Goal: Task Accomplishment & Management: Manage account settings

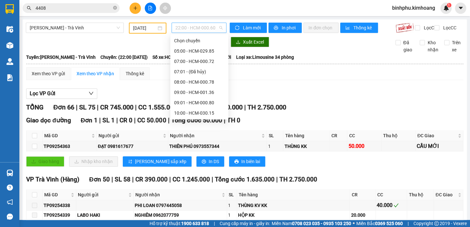
click at [183, 27] on span "22:00 - HCM-000.60" at bounding box center [199, 28] width 47 height 10
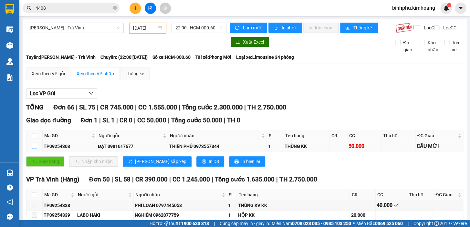
click at [34, 149] on input "checkbox" at bounding box center [34, 146] width 5 height 5
checkbox input "true"
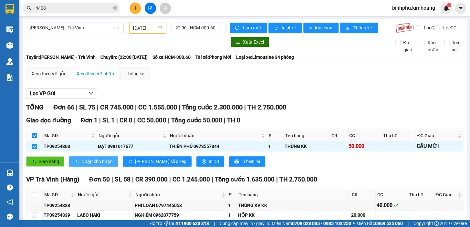
click at [84, 164] on span "Nhập kho nhận" at bounding box center [96, 161] width 31 height 7
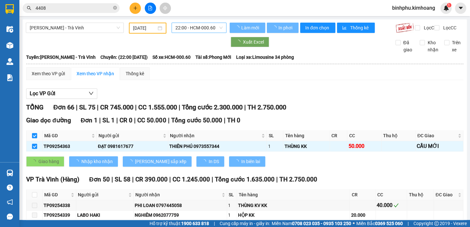
checkbox input "false"
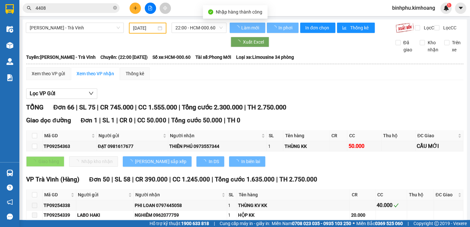
click at [145, 25] on input "[DATE]" at bounding box center [145, 28] width 24 height 7
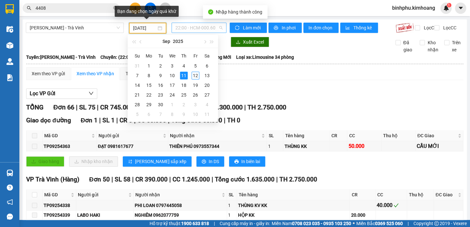
click at [178, 25] on span "22:00 - HCM-000.60" at bounding box center [199, 28] width 47 height 10
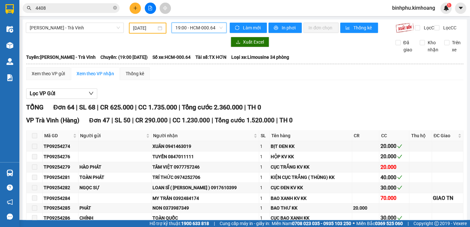
click at [203, 27] on span "19:00 - HCM-000.64" at bounding box center [199, 28] width 47 height 10
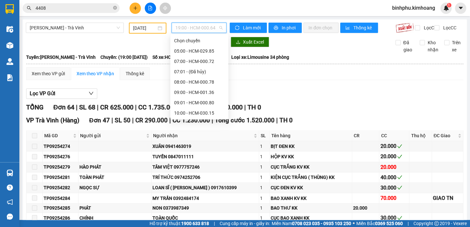
click at [198, 223] on div "17:00 - HCM-001.16" at bounding box center [199, 226] width 50 height 7
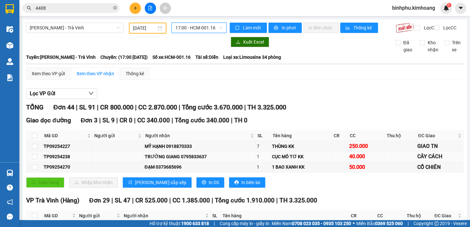
click at [31, 161] on td at bounding box center [35, 157] width 16 height 10
click at [35, 159] on input "checkbox" at bounding box center [34, 156] width 5 height 5
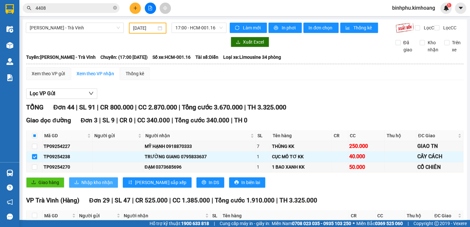
click at [89, 185] on span "Nhập kho nhận" at bounding box center [96, 182] width 31 height 7
checkbox input "false"
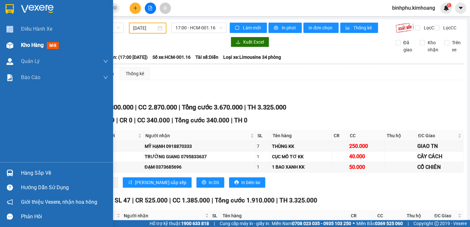
drag, startPoint x: 0, startPoint y: 32, endPoint x: 0, endPoint y: 49, distance: 16.5
click at [0, 49] on div "Điều hành xe Kho hàng mới Quản [PERSON_NAME] lý chuyến Quản lý khách hàng mới B…" at bounding box center [56, 91] width 113 height 141
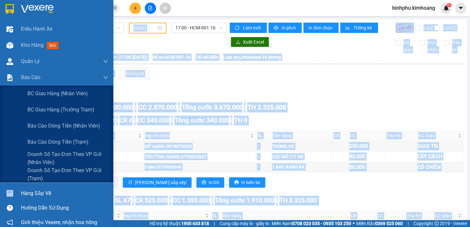
click at [0, 227] on html "Kết quả tìm kiếm ( 202 ) Bộ lọc Mã ĐH Trạng thái Món hàng Thu hộ Tổng cước Chưa…" at bounding box center [235, 113] width 470 height 227
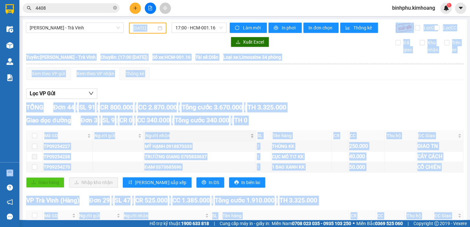
click at [161, 136] on div "Người nhận" at bounding box center [199, 135] width 109 height 7
click at [417, 184] on div "Giao hàng Nhập kho nhận Lưu sắp xếp In DS In biên lai" at bounding box center [244, 183] width 437 height 10
click at [435, 156] on td "GIAO TN" at bounding box center [440, 157] width 47 height 10
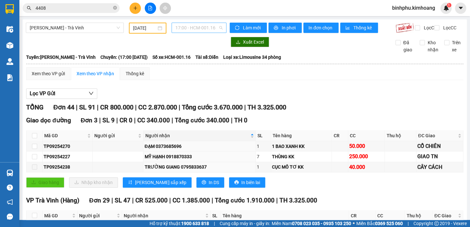
click at [206, 24] on span "17:00 - HCM-001.16" at bounding box center [199, 28] width 47 height 10
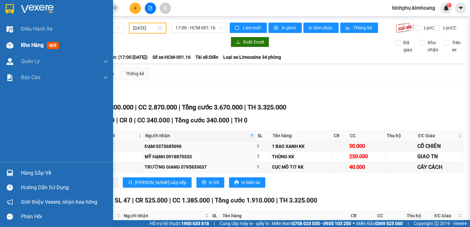
click at [30, 48] on span "Kho hàng" at bounding box center [32, 45] width 23 height 6
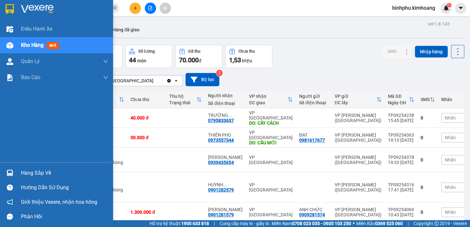
click at [22, 178] on div "Hàng sắp về" at bounding box center [56, 173] width 113 height 15
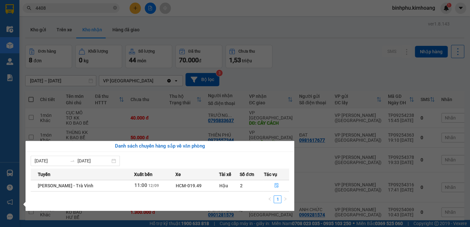
click at [273, 30] on section "Kết quả tìm kiếm ( 202 ) Bộ lọc Mã ĐH Trạng thái Món hàng Thu hộ Tổng cước Chưa…" at bounding box center [235, 113] width 470 height 227
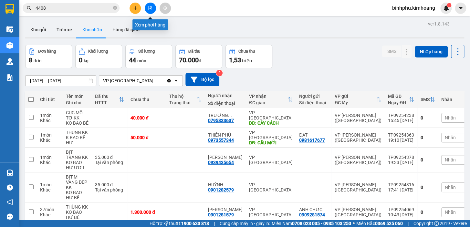
click at [149, 9] on icon "file-add" at bounding box center [150, 8] width 5 height 5
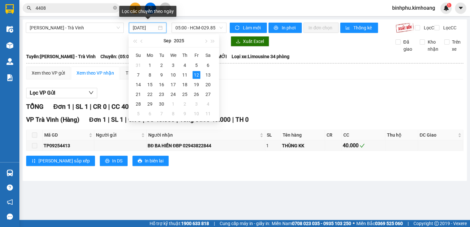
click at [155, 25] on input "[DATE]" at bounding box center [145, 27] width 24 height 7
click at [186, 73] on div "11" at bounding box center [185, 75] width 8 height 8
type input "[DATE]"
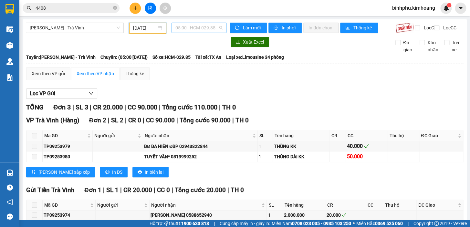
click at [207, 26] on span "05:00 - HCM-029.85" at bounding box center [199, 28] width 47 height 10
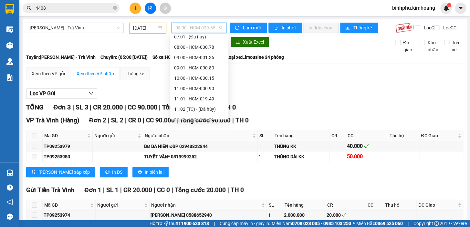
scroll to position [59, 0]
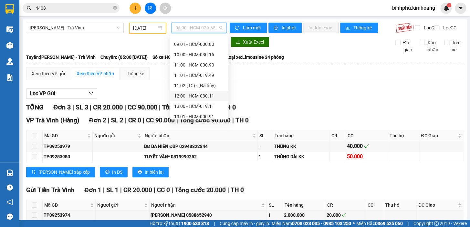
click at [202, 96] on div "12:00 - HCM-030.11" at bounding box center [199, 95] width 50 height 7
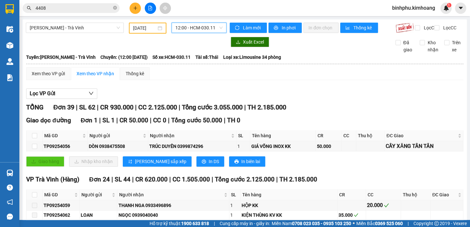
click at [212, 28] on span "12:00 - HCM-030.11" at bounding box center [199, 28] width 47 height 10
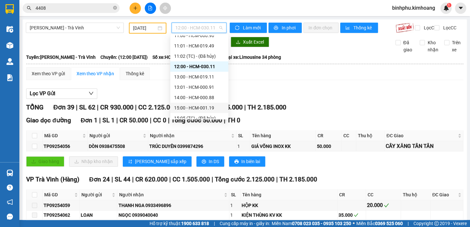
scroll to position [147, 0]
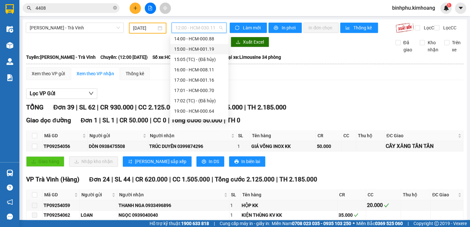
click at [183, 48] on div "15:00 - HCM-001.19" at bounding box center [199, 49] width 50 height 7
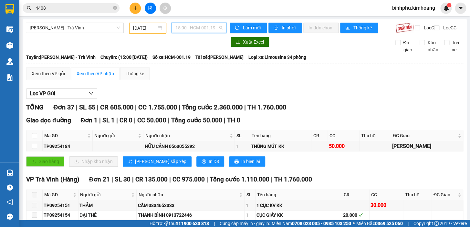
click at [210, 26] on span "15:00 - HCM-001.19" at bounding box center [199, 28] width 47 height 10
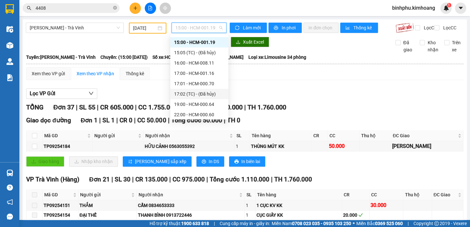
scroll to position [155, 0]
click at [179, 101] on div "19:00 - HCM-000.64" at bounding box center [199, 102] width 50 height 7
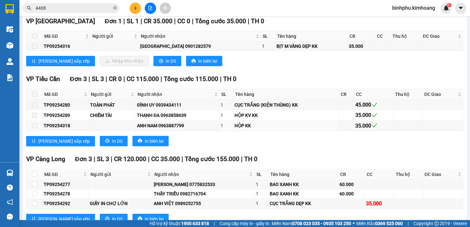
scroll to position [735, 0]
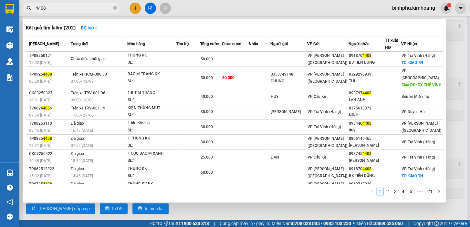
drag, startPoint x: 83, startPoint y: 4, endPoint x: 78, endPoint y: 6, distance: 5.6
click at [82, 5] on input "4408" at bounding box center [74, 8] width 76 height 7
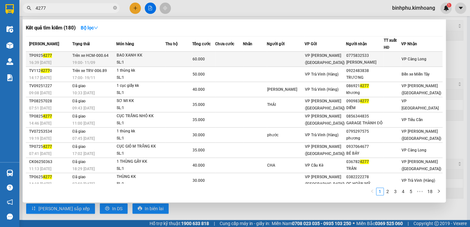
type input "4277"
click at [243, 58] on td at bounding box center [229, 59] width 28 height 15
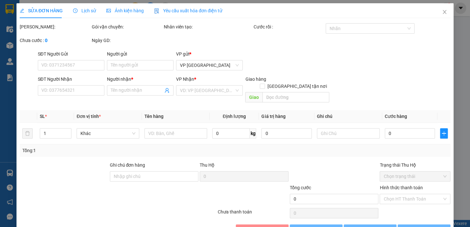
type input "0775832533"
type input "[PERSON_NAME]"
type input "60.000"
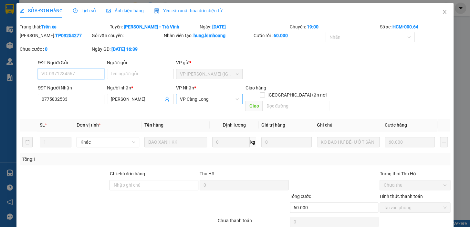
click at [219, 97] on span "VP Càng Long" at bounding box center [209, 99] width 59 height 10
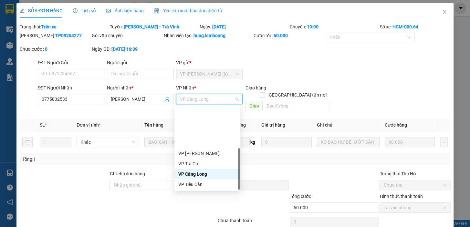
scroll to position [52, 0]
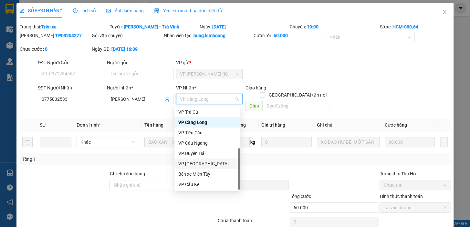
click at [195, 161] on div "VP [GEOGRAPHIC_DATA]" at bounding box center [207, 163] width 58 height 7
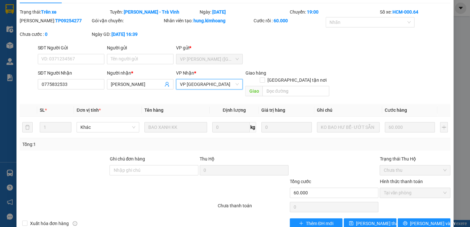
scroll to position [22, 0]
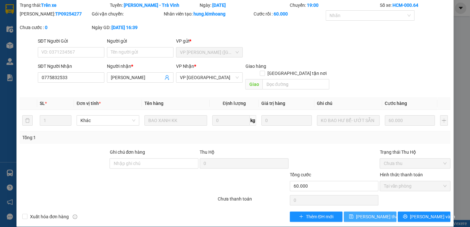
click at [378, 213] on span "[PERSON_NAME] thay đổi" at bounding box center [382, 216] width 52 height 7
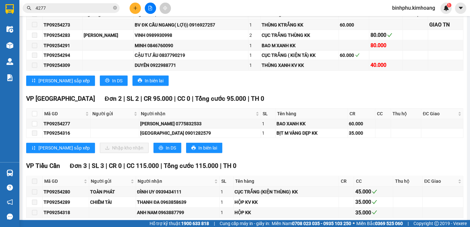
scroll to position [764, 0]
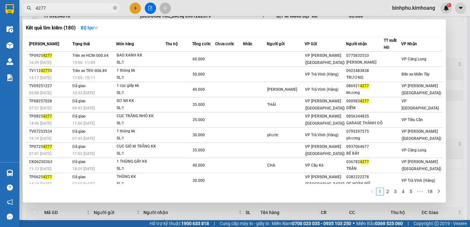
click at [64, 7] on input "4277" at bounding box center [74, 8] width 76 height 7
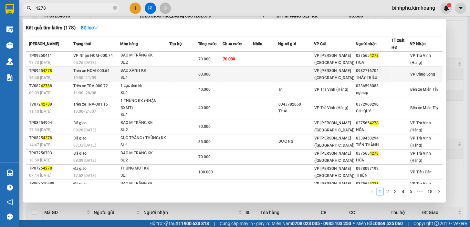
type input "4278"
click at [200, 77] on span "60.000" at bounding box center [205, 74] width 12 height 5
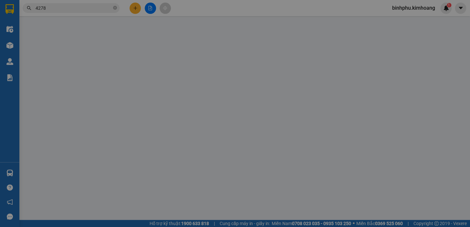
type input "0982716704"
type input "THẦY TRIỀU"
type input "60.000"
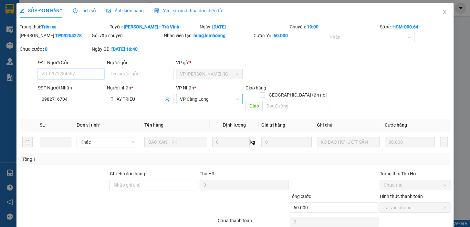
click at [225, 100] on span "VP Càng Long" at bounding box center [209, 99] width 59 height 10
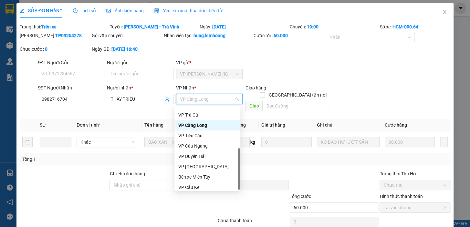
scroll to position [52, 0]
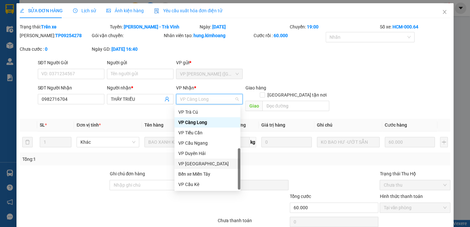
click at [198, 164] on div "VP [GEOGRAPHIC_DATA]" at bounding box center [207, 163] width 58 height 7
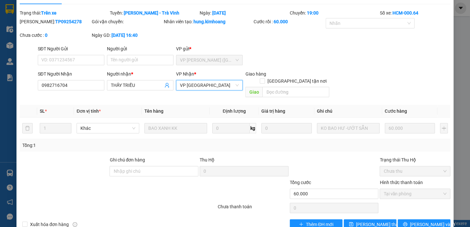
scroll to position [22, 0]
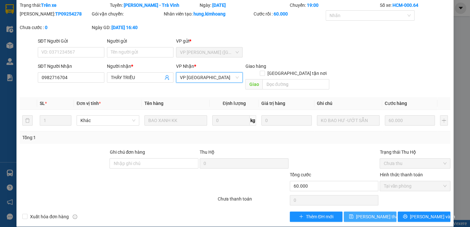
click at [351, 214] on icon "save" at bounding box center [351, 216] width 5 height 5
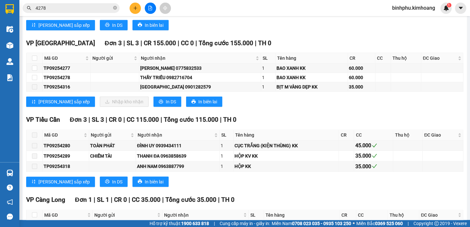
scroll to position [705, 0]
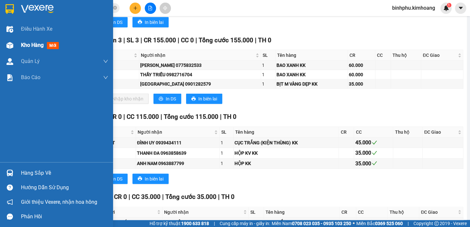
click at [31, 47] on span "Kho hàng" at bounding box center [32, 45] width 23 height 6
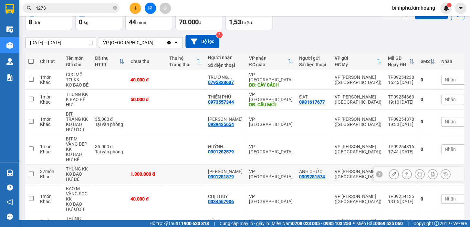
scroll to position [22, 0]
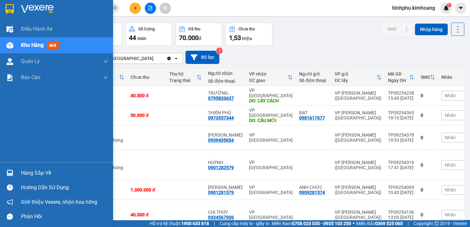
click at [28, 166] on div "Hàng sắp về" at bounding box center [56, 173] width 113 height 15
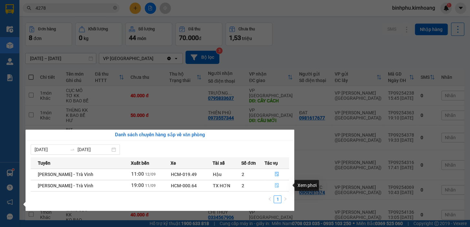
click at [279, 185] on button "button" at bounding box center [277, 186] width 24 height 10
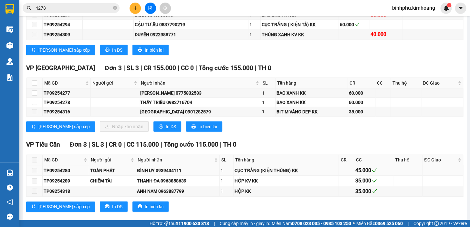
scroll to position [676, 0]
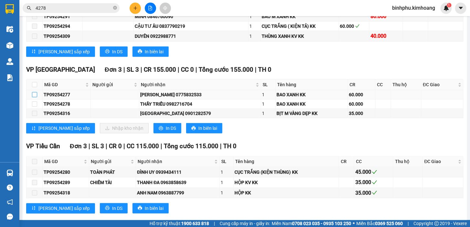
click at [34, 97] on input "checkbox" at bounding box center [34, 94] width 5 height 5
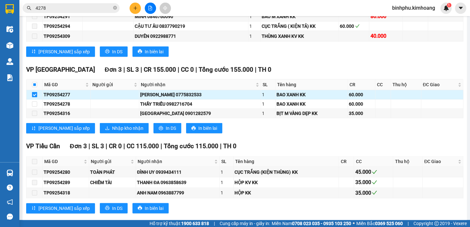
click at [34, 97] on input "checkbox" at bounding box center [34, 94] width 5 height 5
checkbox input "false"
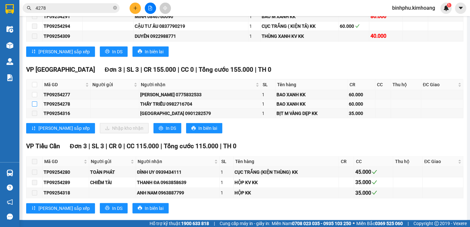
click at [36, 105] on input "checkbox" at bounding box center [34, 104] width 5 height 5
checkbox input "true"
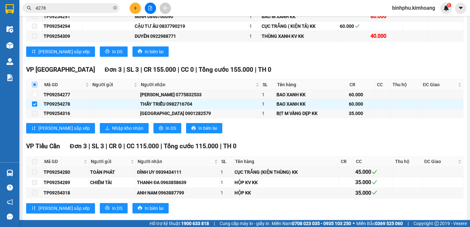
click at [36, 86] on input "checkbox" at bounding box center [34, 84] width 5 height 5
checkbox input "true"
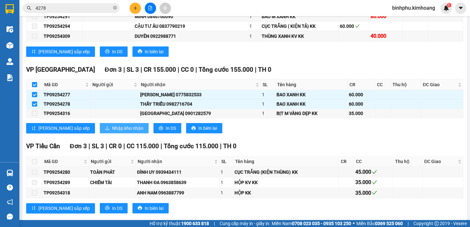
click at [112, 131] on span "Nhập kho nhận" at bounding box center [127, 128] width 31 height 7
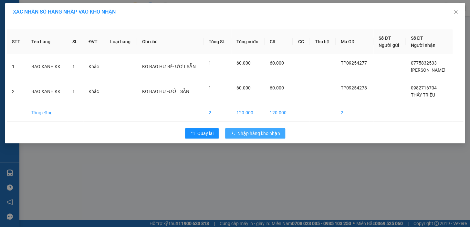
click at [267, 131] on span "Nhập hàng kho nhận" at bounding box center [259, 133] width 43 height 7
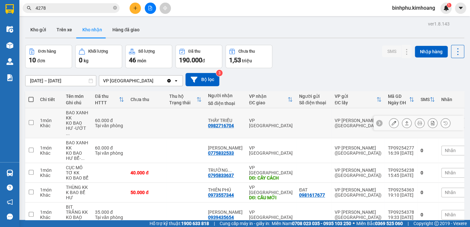
click at [402, 116] on div at bounding box center [419, 123] width 91 height 15
click at [405, 121] on icon at bounding box center [407, 123] width 5 height 5
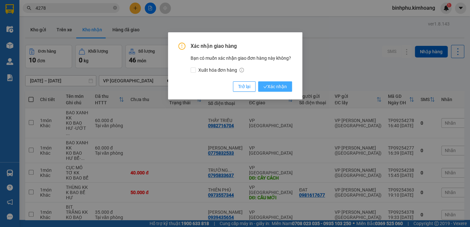
click at [265, 87] on icon "check" at bounding box center [266, 87] width 4 height 4
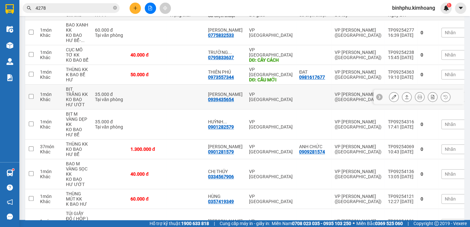
scroll to position [117, 0]
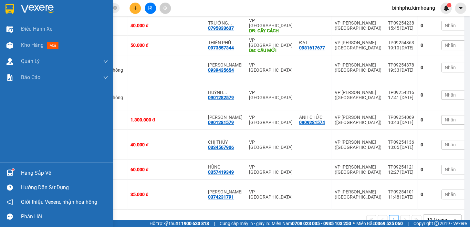
click at [13, 169] on sup at bounding box center [13, 170] width 2 height 2
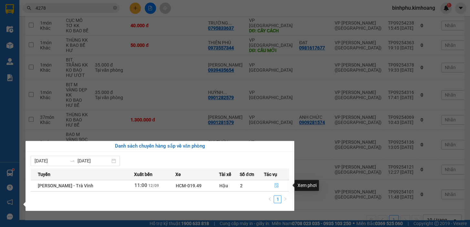
click at [276, 181] on button "button" at bounding box center [276, 186] width 25 height 10
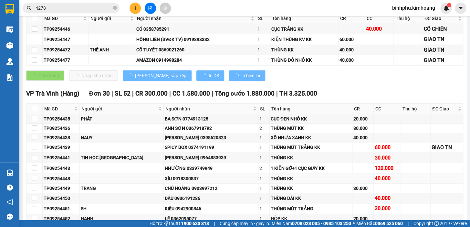
type input "[DATE]"
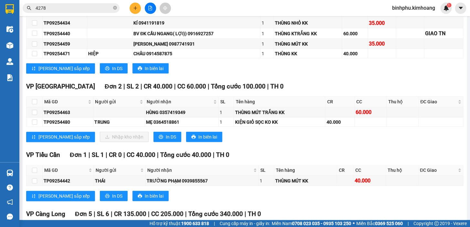
scroll to position [558, 0]
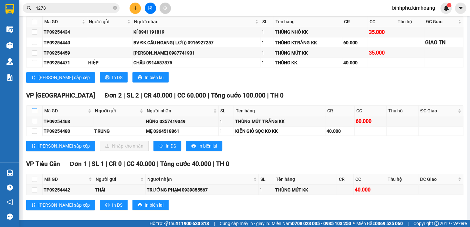
click at [35, 113] on input "checkbox" at bounding box center [34, 110] width 5 height 5
checkbox input "true"
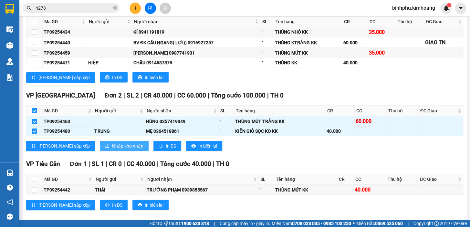
click at [112, 150] on span "Nhập kho nhận" at bounding box center [127, 146] width 31 height 7
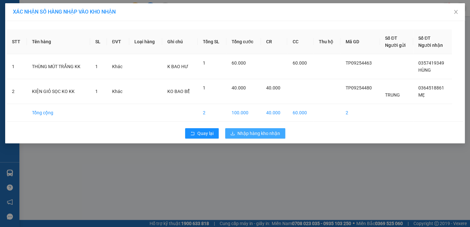
click at [248, 135] on span "Nhập hàng kho nhận" at bounding box center [259, 133] width 43 height 7
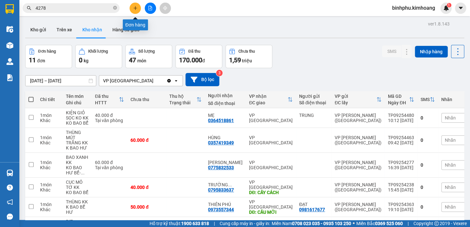
click at [134, 10] on icon "plus" at bounding box center [135, 8] width 5 height 5
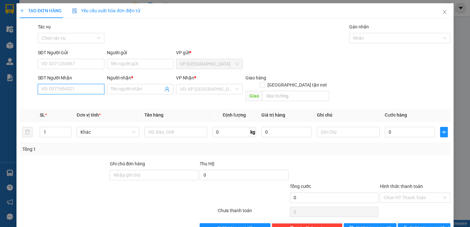
click at [80, 89] on input "SĐT Người Nhận" at bounding box center [71, 89] width 67 height 10
click at [81, 97] on div "0903713066 - anh hiệp" at bounding box center [71, 102] width 66 height 10
type input "0903713066"
type input "anh hiệp"
type input "40.000"
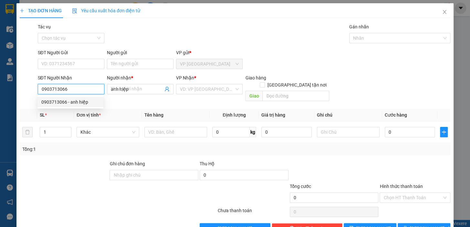
type input "40.000"
click at [81, 97] on div "0903713066 - anh hiệp" at bounding box center [71, 102] width 66 height 10
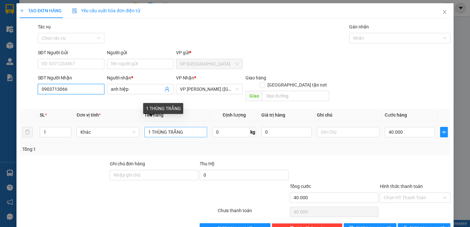
type input "0903713066"
click at [192, 127] on input "1 THÙNG TRẮNG" at bounding box center [176, 132] width 63 height 10
type input "1 THÙNG GIẤY KK"
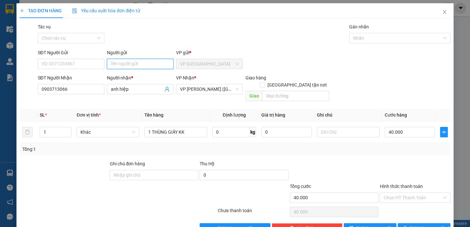
click at [139, 67] on input "Người gửi" at bounding box center [140, 64] width 67 height 10
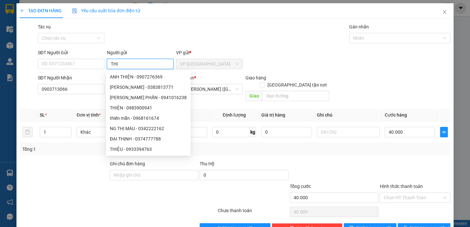
type input "THI"
click at [417, 226] on div "TẠO ĐƠN HÀNG Yêu cầu xuất hóa đơn điện tử Transit Pickup Surcharge Ids Transit …" at bounding box center [234, 120] width 437 height 235
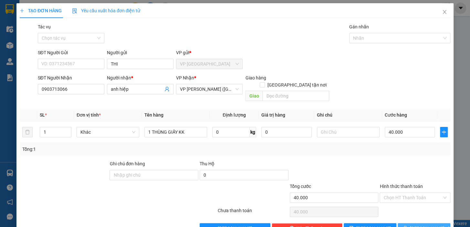
click at [417, 225] on span "[PERSON_NAME] và In" at bounding box center [432, 228] width 45 height 7
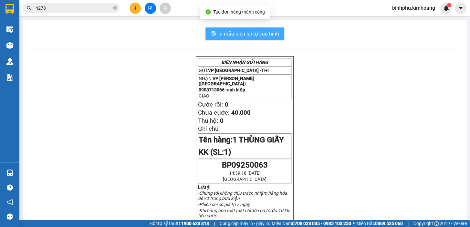
click at [254, 35] on span "In mẫu biên lai tự cấu hình" at bounding box center [249, 34] width 61 height 8
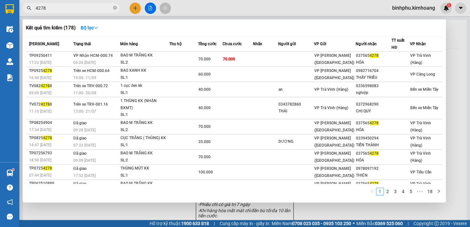
click at [103, 11] on input "4278" at bounding box center [74, 8] width 76 height 7
type input "4"
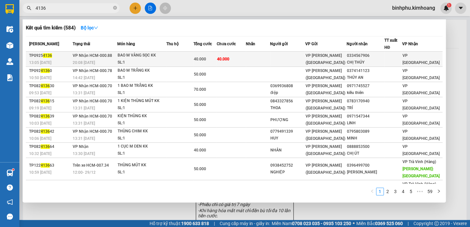
type input "4136"
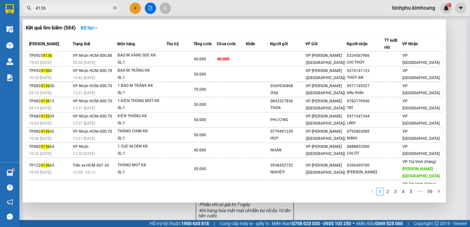
click at [201, 56] on div "40.000" at bounding box center [205, 59] width 23 height 7
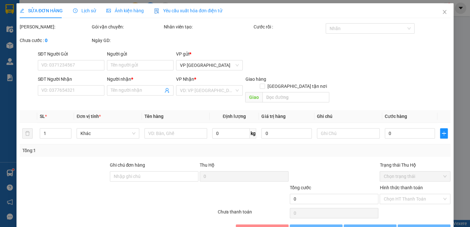
type input "0334567906"
type input "CHỊ THÚY"
type input "40.000"
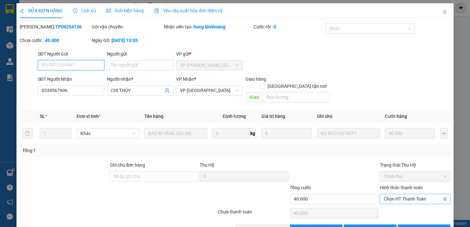
click at [390, 194] on span "Chọn HT Thanh Toán" at bounding box center [415, 199] width 63 height 10
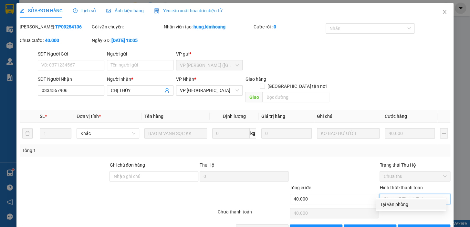
click at [395, 210] on div "Tại văn phòng" at bounding box center [411, 205] width 70 height 10
type input "0"
click at [271, 226] on span "[PERSON_NAME] và Giao hàng" at bounding box center [279, 229] width 62 height 7
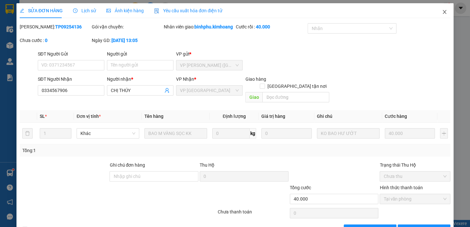
click at [442, 11] on icon "close" at bounding box center [444, 11] width 5 height 5
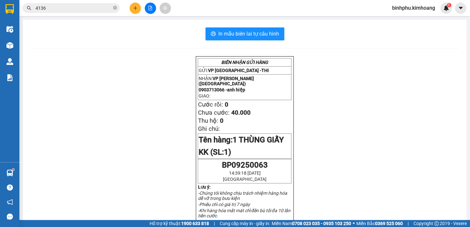
click at [78, 7] on input "4136" at bounding box center [74, 8] width 76 height 7
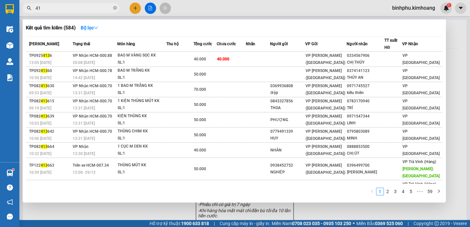
type input "4"
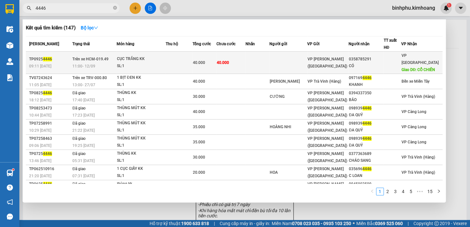
type input "4446"
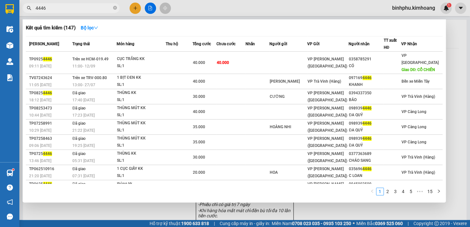
click at [270, 62] on td at bounding box center [258, 63] width 24 height 22
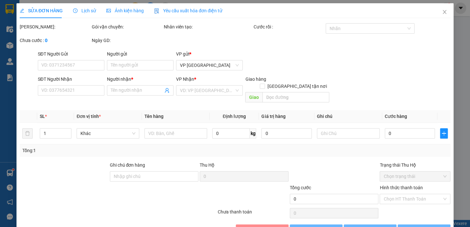
type input "0358785291"
type input "CÓ"
type input "CỔ CHIÊN"
type input "40.000"
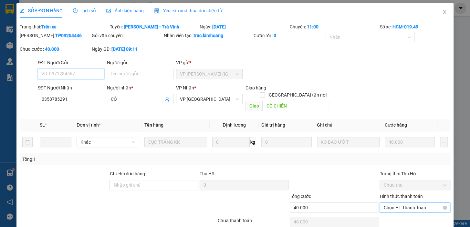
click at [405, 203] on span "Chọn HT Thanh Toán" at bounding box center [415, 208] width 63 height 10
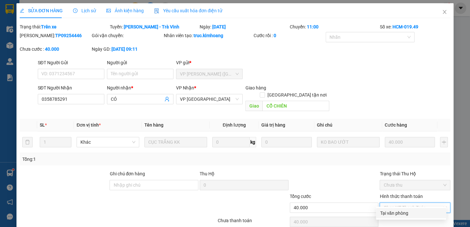
click at [406, 211] on div "Tại văn phòng" at bounding box center [411, 213] width 62 height 7
type input "0"
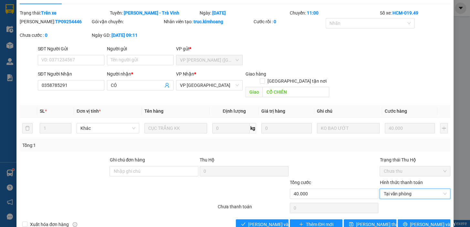
scroll to position [22, 0]
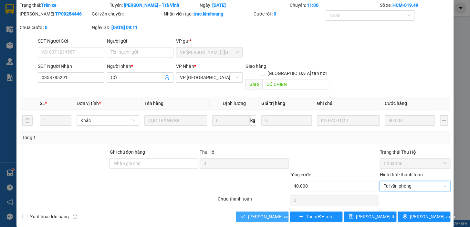
click at [259, 213] on span "[PERSON_NAME] và Giao hàng" at bounding box center [279, 216] width 62 height 7
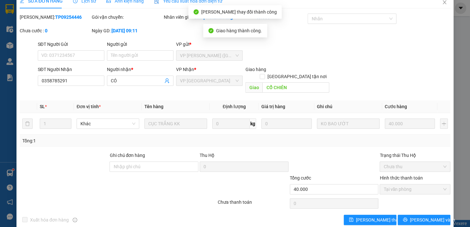
scroll to position [0, 0]
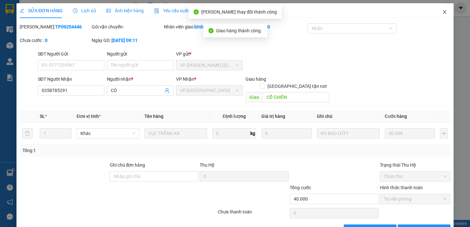
click at [442, 12] on icon "close" at bounding box center [444, 11] width 5 height 5
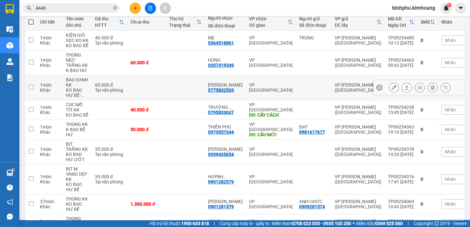
scroll to position [88, 0]
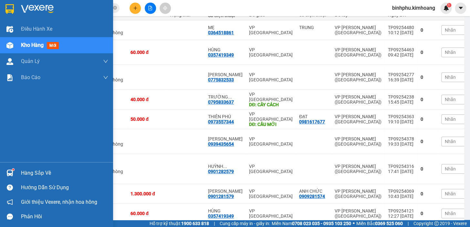
click at [10, 174] on img at bounding box center [9, 173] width 7 height 7
click at [0, 151] on div "Điều hành xe Kho hàng mới Quản [PERSON_NAME] lý chuyến Quản lý khách hàng mới B…" at bounding box center [56, 113] width 113 height 227
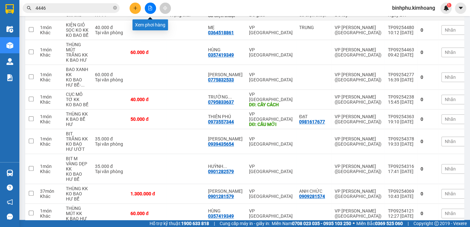
click at [152, 5] on button at bounding box center [150, 8] width 11 height 11
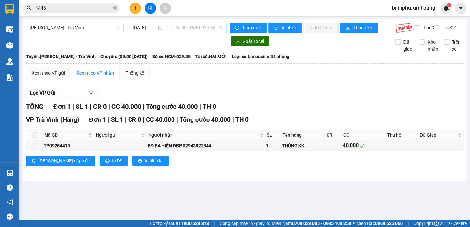
click at [215, 31] on span "05:00 - HCM-029.85" at bounding box center [199, 28] width 47 height 10
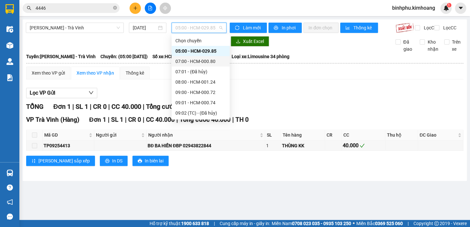
click at [206, 63] on div "07:00 - HCM-000.80" at bounding box center [201, 61] width 50 height 7
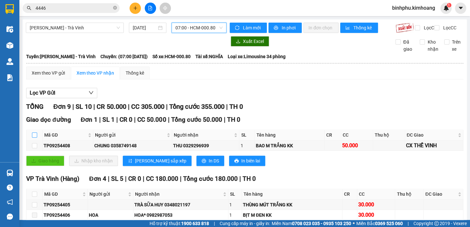
click at [35, 138] on input "checkbox" at bounding box center [34, 135] width 5 height 5
checkbox input "true"
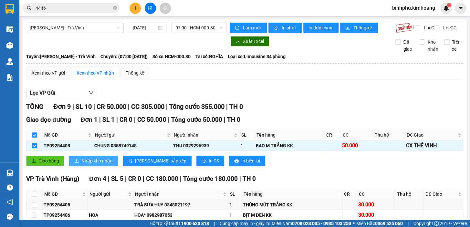
click at [88, 162] on button "Nhập kho nhận" at bounding box center [93, 161] width 49 height 10
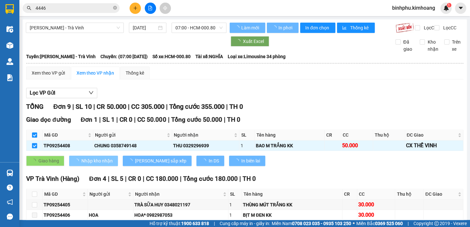
checkbox input "false"
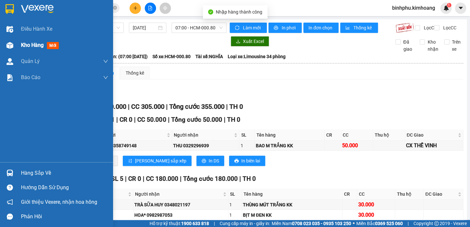
click at [19, 47] on div "Kho hàng mới" at bounding box center [56, 45] width 113 height 16
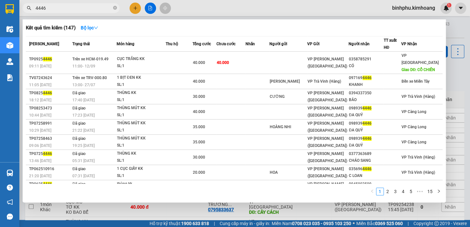
click at [94, 12] on span "4446" at bounding box center [71, 8] width 97 height 10
click at [113, 209] on div at bounding box center [235, 113] width 470 height 227
click at [60, 10] on input "4446" at bounding box center [74, 8] width 76 height 7
type input "4"
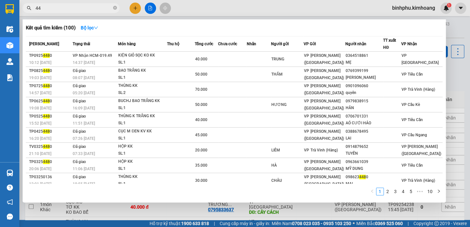
type input "4"
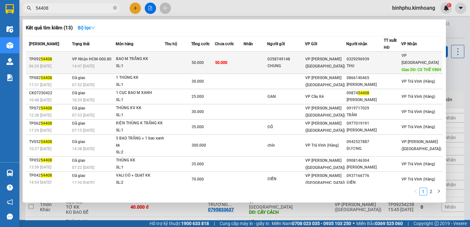
type input "54408"
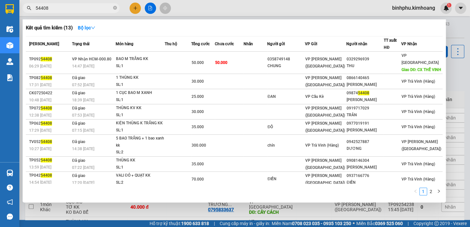
click at [240, 63] on td "50.000" at bounding box center [229, 63] width 29 height 22
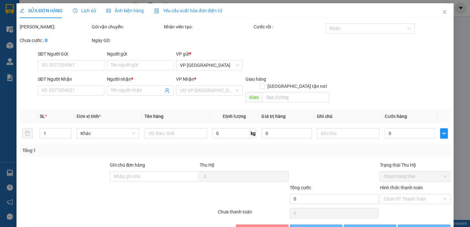
type input "0358749148"
type input "CHUNG"
type input "0329296939"
type input "THU"
type input "CX THẾ VINH"
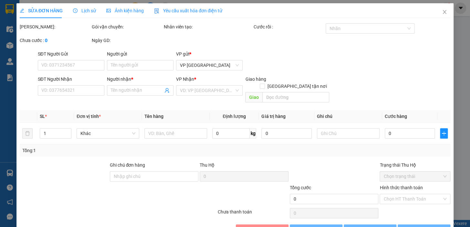
type input "50.000"
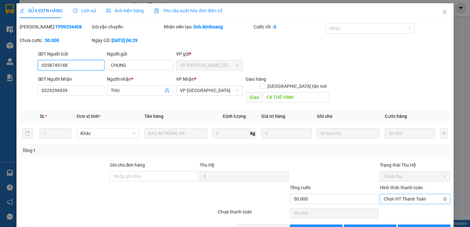
click at [387, 194] on span "Chọn HT Thanh Toán" at bounding box center [415, 199] width 63 height 10
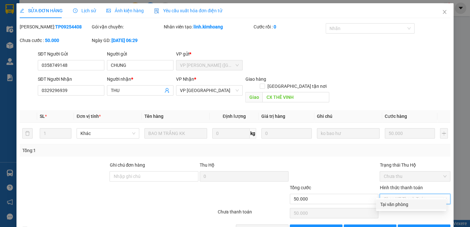
drag, startPoint x: 390, startPoint y: 202, endPoint x: 386, endPoint y: 204, distance: 3.8
click at [390, 203] on div "Tại văn phòng" at bounding box center [411, 204] width 62 height 7
type input "0"
click at [274, 226] on span "[PERSON_NAME] và Giao hàng" at bounding box center [279, 229] width 62 height 7
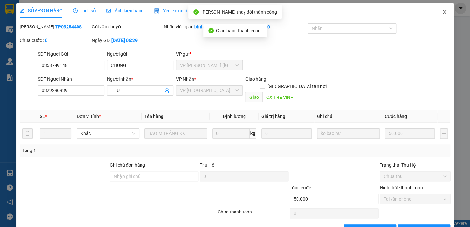
click at [438, 9] on span "Close" at bounding box center [445, 12] width 18 height 18
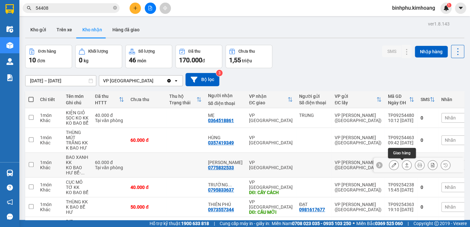
click at [403, 161] on button at bounding box center [407, 165] width 9 height 11
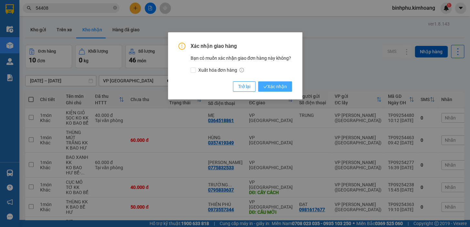
click at [290, 84] on button "Xác nhận" at bounding box center [275, 86] width 34 height 10
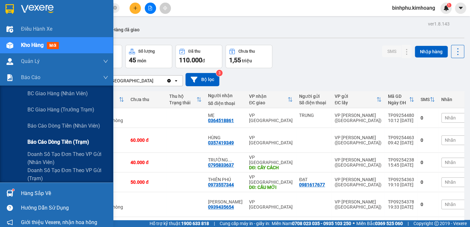
click at [37, 135] on div "Báo cáo dòng tiền (trạm)" at bounding box center [67, 142] width 81 height 16
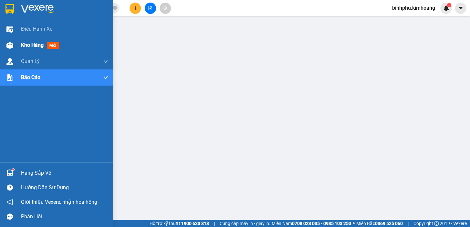
click at [21, 50] on div "Kho hàng mới" at bounding box center [64, 45] width 87 height 16
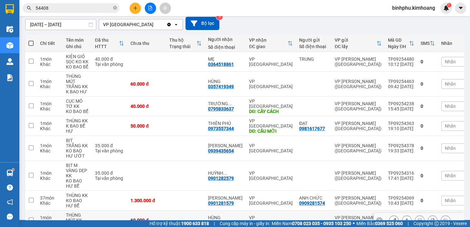
scroll to position [37, 0]
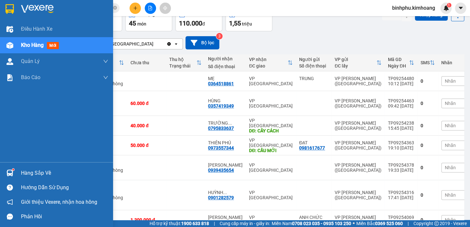
click at [18, 171] on div "Hàng sắp về" at bounding box center [56, 173] width 113 height 15
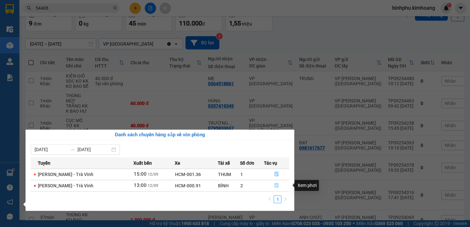
click at [275, 183] on button "button" at bounding box center [276, 186] width 25 height 10
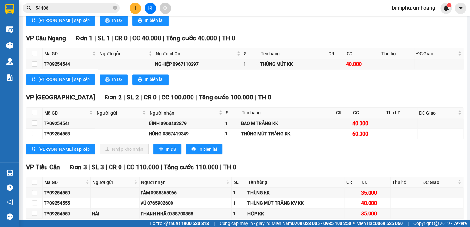
scroll to position [421, 0]
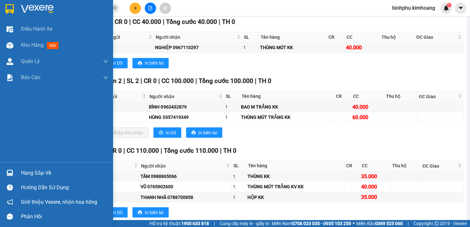
click at [27, 173] on div "Hàng sắp về" at bounding box center [64, 173] width 87 height 10
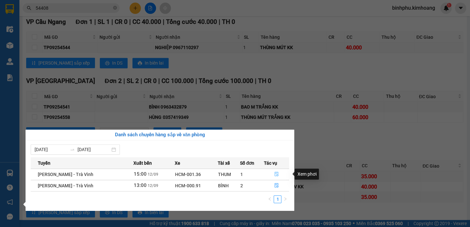
click at [275, 173] on icon "file-done" at bounding box center [277, 174] width 5 height 5
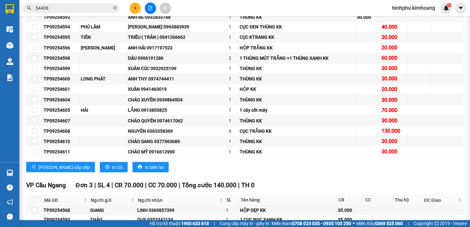
scroll to position [584, 0]
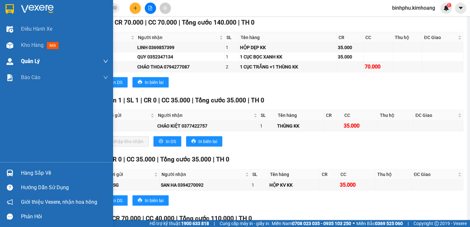
drag, startPoint x: 12, startPoint y: 42, endPoint x: 61, endPoint y: 64, distance: 53.6
click at [11, 42] on img at bounding box center [9, 45] width 7 height 7
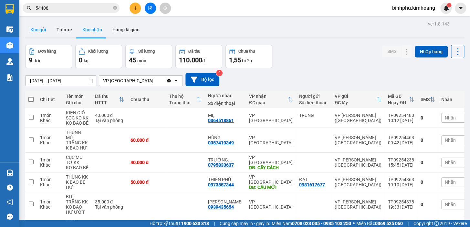
click at [43, 34] on button "Kho gửi" at bounding box center [38, 30] width 26 height 16
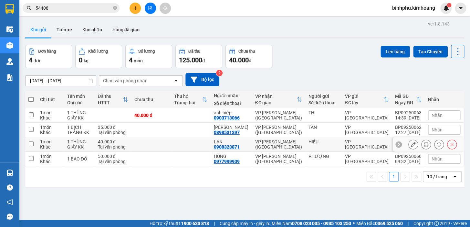
click at [28, 139] on td at bounding box center [31, 144] width 12 height 15
checkbox input "true"
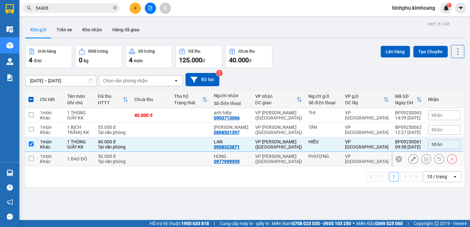
click at [29, 162] on td at bounding box center [31, 159] width 12 height 15
checkbox input "true"
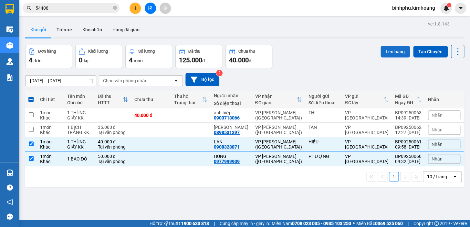
click at [384, 54] on button "Lên hàng" at bounding box center [395, 52] width 29 height 12
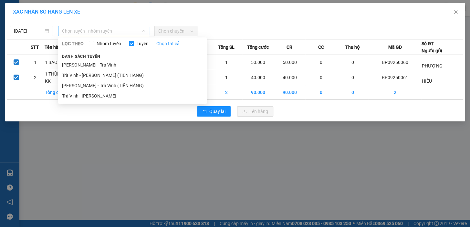
click at [130, 30] on span "Chọn tuyến - nhóm tuyến" at bounding box center [103, 31] width 83 height 10
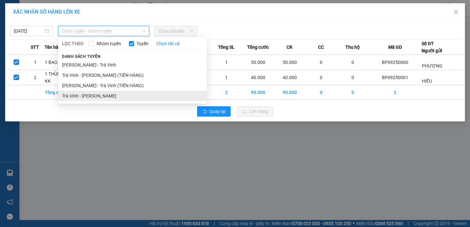
click at [130, 97] on li "Trà Vinh - [PERSON_NAME]" at bounding box center [132, 96] width 149 height 10
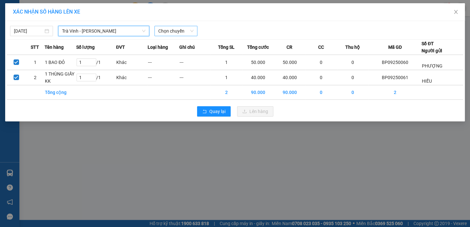
click at [186, 32] on span "Chọn chuyến" at bounding box center [175, 31] width 35 height 10
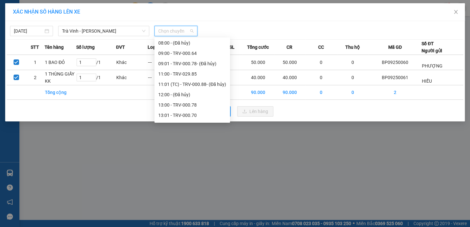
scroll to position [147, 0]
click at [176, 101] on div "13:00 - TRV-000.78" at bounding box center [192, 104] width 68 height 7
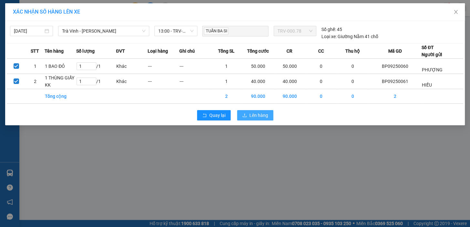
click at [251, 114] on span "Lên hàng" at bounding box center [259, 115] width 19 height 7
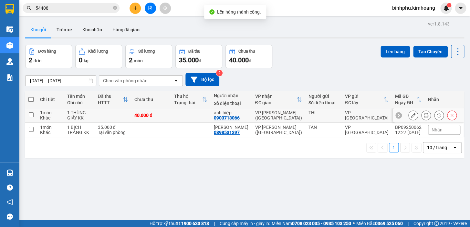
click at [202, 114] on td at bounding box center [191, 115] width 40 height 15
checkbox input "true"
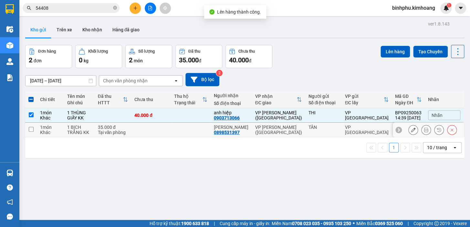
click at [193, 130] on td at bounding box center [191, 130] width 40 height 15
checkbox input "true"
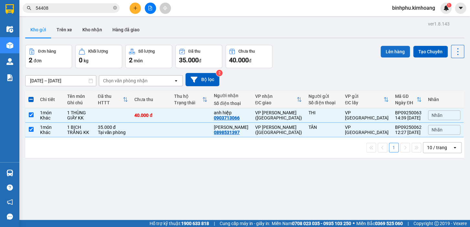
click at [390, 53] on button "Lên hàng" at bounding box center [395, 52] width 29 height 12
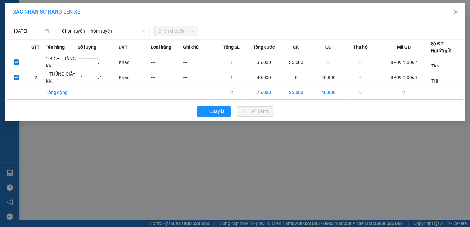
click at [120, 32] on span "Chọn tuyến - nhóm tuyến" at bounding box center [103, 31] width 83 height 10
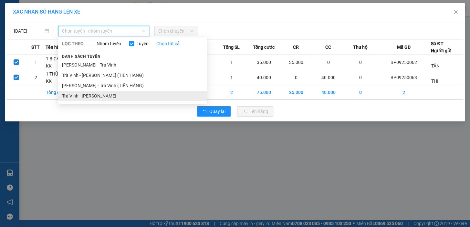
click at [103, 97] on li "Trà Vinh - [PERSON_NAME]" at bounding box center [132, 96] width 149 height 10
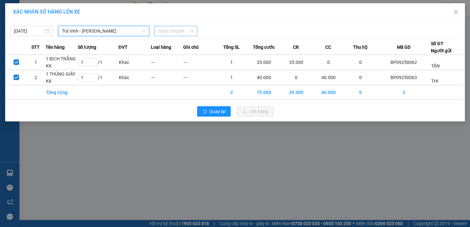
click at [181, 32] on span "Chọn chuyến" at bounding box center [175, 31] width 35 height 10
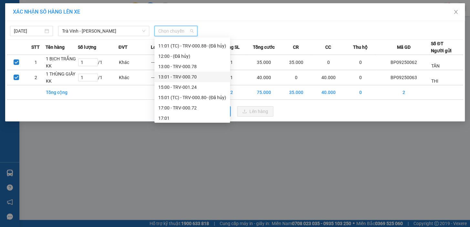
scroll to position [196, 0]
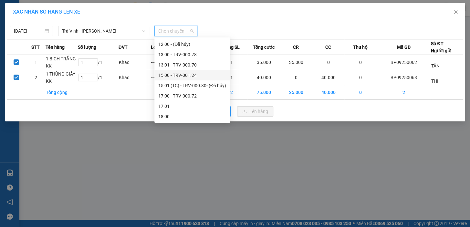
click at [167, 73] on div "15:00 - TRV-001.24" at bounding box center [192, 75] width 68 height 7
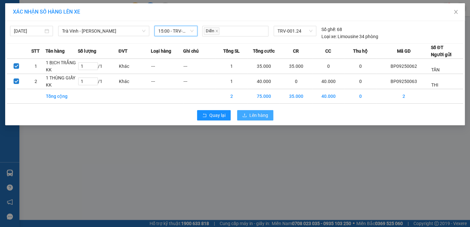
click at [252, 116] on span "Lên hàng" at bounding box center [259, 115] width 19 height 7
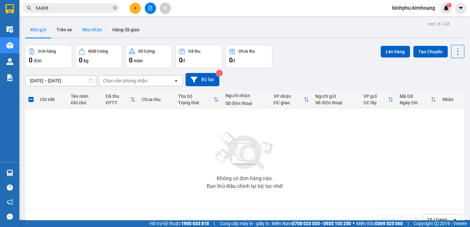
click at [92, 26] on button "Kho nhận" at bounding box center [92, 30] width 30 height 16
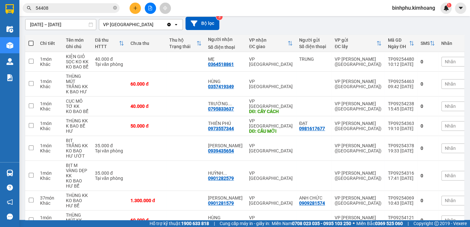
scroll to position [59, 0]
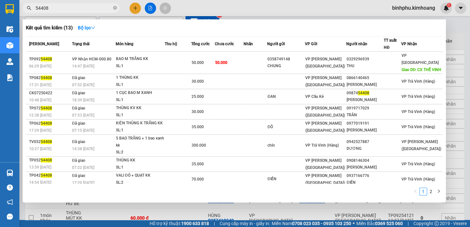
click at [87, 8] on input "54408" at bounding box center [74, 8] width 76 height 7
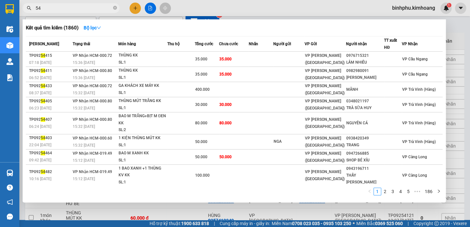
type input "5"
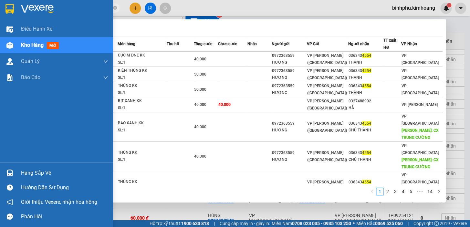
click at [69, 131] on div "Điều hành xe Kho hàng mới Quản [PERSON_NAME] lý chuyến Quản lý khách hàng mới B…" at bounding box center [56, 91] width 113 height 141
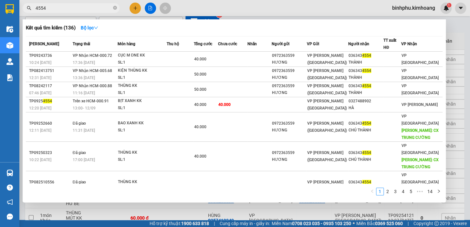
click at [209, 207] on div at bounding box center [235, 113] width 470 height 227
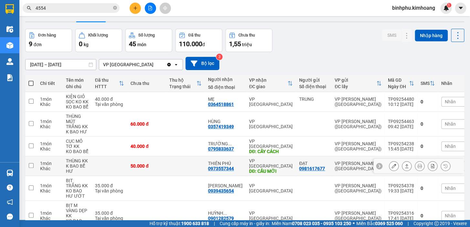
scroll to position [7, 0]
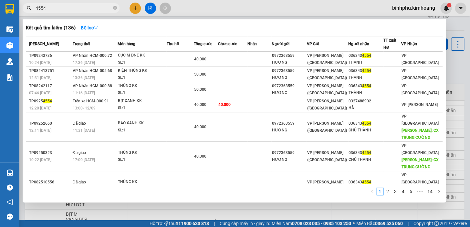
click at [80, 8] on input "4554" at bounding box center [74, 8] width 76 height 7
type input "4"
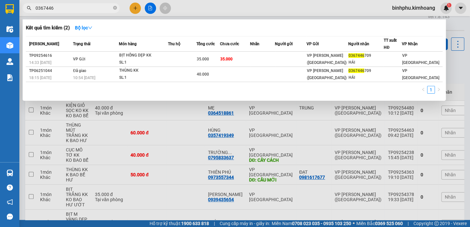
type input "0367446"
click at [91, 158] on div at bounding box center [235, 113] width 470 height 227
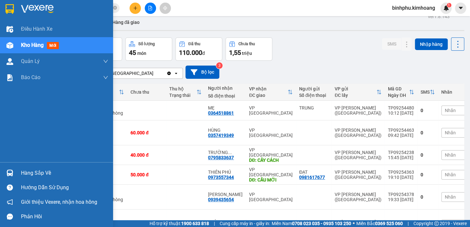
click at [12, 171] on img at bounding box center [9, 173] width 7 height 7
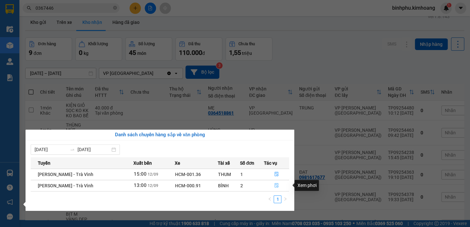
click at [276, 188] on icon "file-done" at bounding box center [277, 185] width 5 height 5
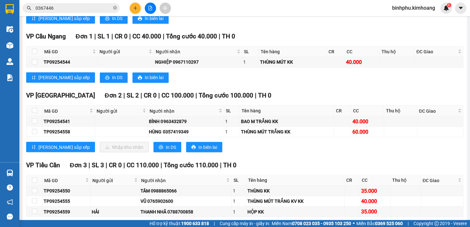
scroll to position [441, 0]
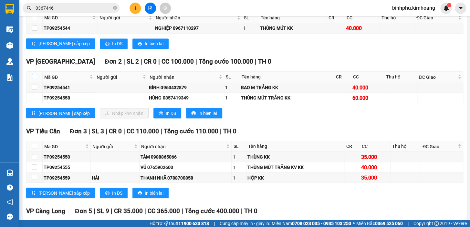
click at [37, 79] on input "checkbox" at bounding box center [34, 76] width 5 height 5
checkbox input "true"
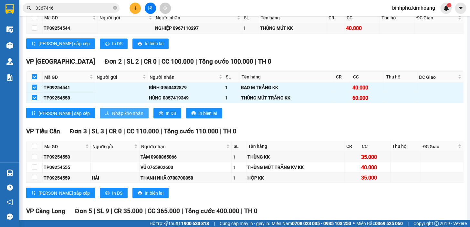
click at [100, 116] on button "Nhập kho nhận" at bounding box center [124, 113] width 49 height 10
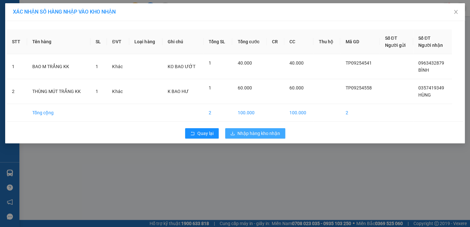
click at [265, 131] on span "Nhập hàng kho nhận" at bounding box center [259, 133] width 43 height 7
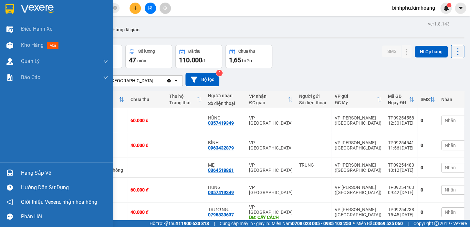
click at [18, 177] on div "Hàng sắp về" at bounding box center [56, 173] width 113 height 15
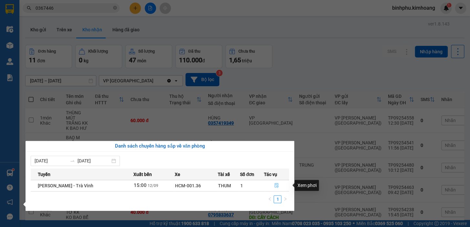
click at [276, 182] on button "button" at bounding box center [276, 186] width 25 height 10
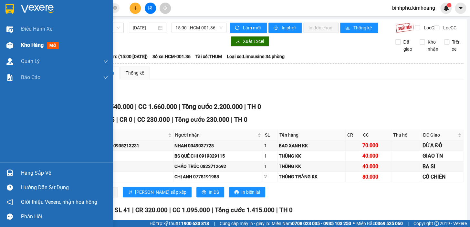
click at [15, 40] on div at bounding box center [9, 45] width 11 height 11
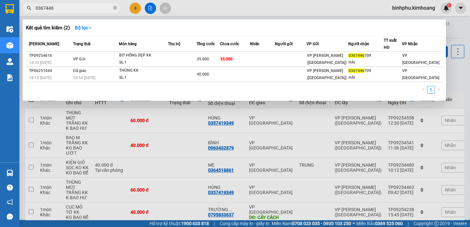
click at [66, 12] on span "0367446" at bounding box center [71, 8] width 97 height 10
click at [63, 11] on input "0367446" at bounding box center [74, 8] width 76 height 7
type input "0"
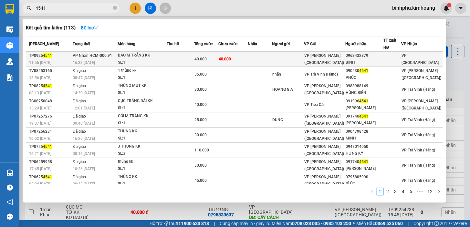
type input "4541"
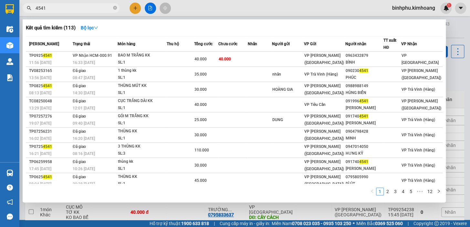
click at [194, 62] on td at bounding box center [180, 59] width 27 height 15
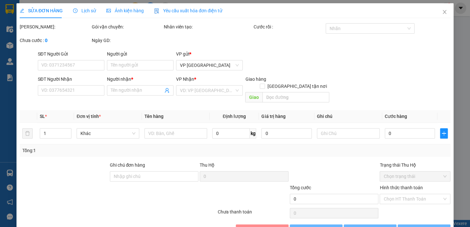
type input "0963432879"
type input "BÌNH"
type input "40.000"
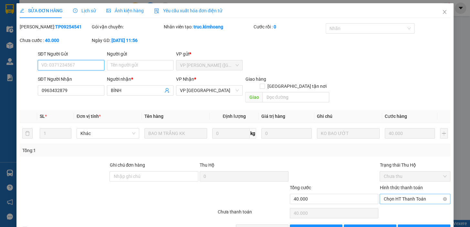
click at [433, 194] on span "Chọn HT Thanh Toán" at bounding box center [415, 199] width 63 height 10
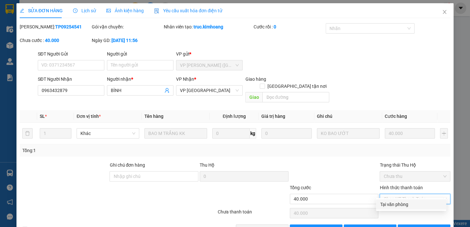
click at [411, 205] on div "Tại văn phòng" at bounding box center [411, 204] width 62 height 7
type input "0"
click at [267, 226] on span "[PERSON_NAME] và Giao hàng" at bounding box center [279, 229] width 62 height 7
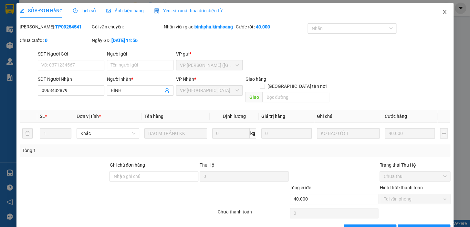
click at [443, 12] on span "Close" at bounding box center [445, 12] width 18 height 18
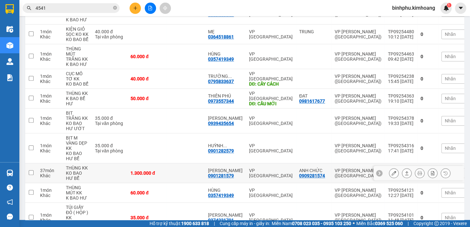
scroll to position [147, 0]
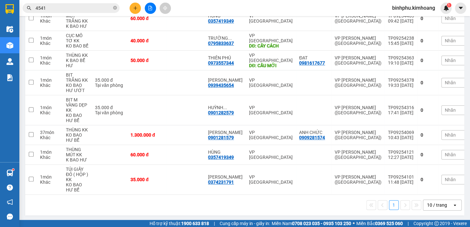
click at [79, 8] on input "4541" at bounding box center [74, 8] width 76 height 7
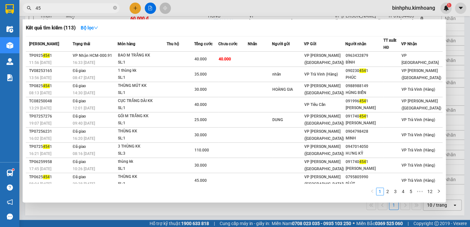
type input "4"
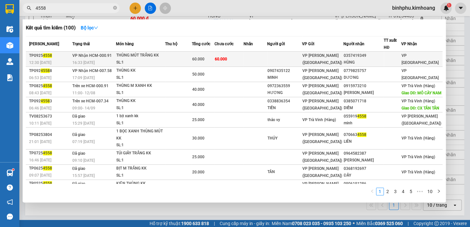
type input "4558"
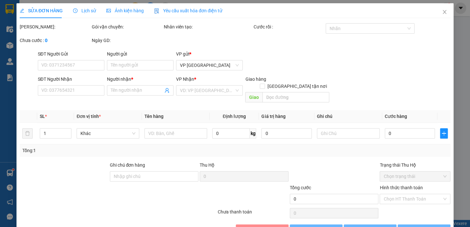
type input "0357419349"
type input "HÙNG"
type input "60.000"
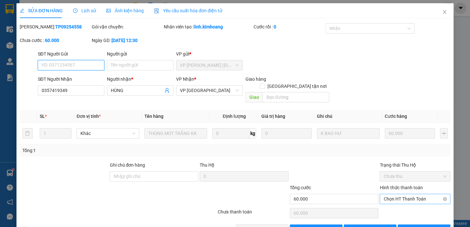
click at [413, 194] on span "Chọn HT Thanh Toán" at bounding box center [415, 199] width 63 height 10
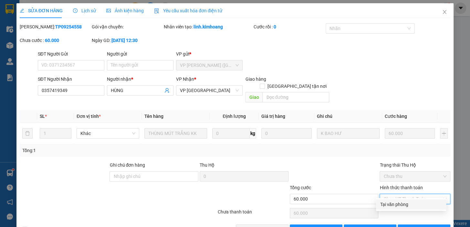
click at [421, 203] on div "Tại văn phòng" at bounding box center [411, 204] width 62 height 7
type input "0"
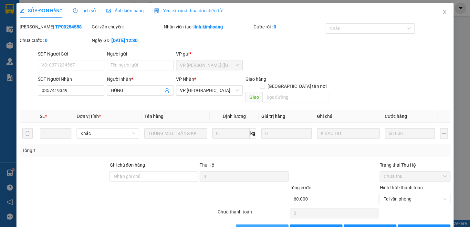
click at [275, 225] on button "[PERSON_NAME] và Giao hàng" at bounding box center [262, 230] width 53 height 10
click at [436, 10] on span "Close" at bounding box center [445, 12] width 18 height 18
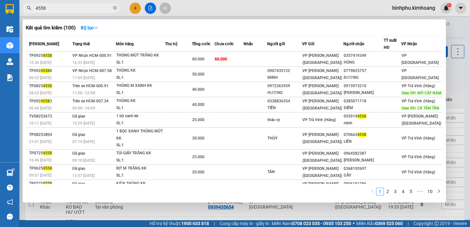
click at [65, 9] on input "4558" at bounding box center [74, 8] width 76 height 7
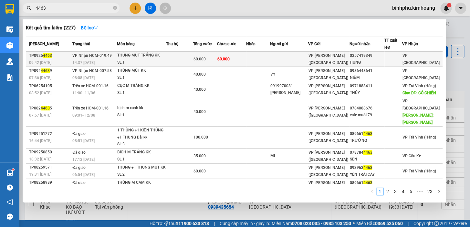
type input "4463"
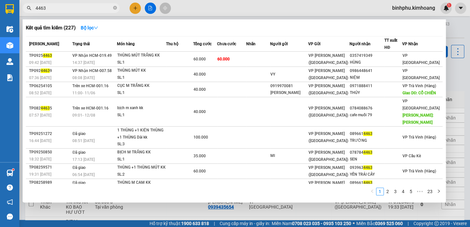
click at [254, 60] on tr "TP0925 4463 09:42 [DATE] VP Nhận HCM-019.49 14:37 [DATE] THÙNG MÚT TRẮNG KK SL:…" at bounding box center [234, 59] width 417 height 15
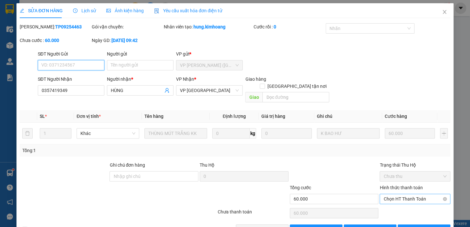
click at [416, 194] on span "Chọn HT Thanh Toán" at bounding box center [415, 199] width 63 height 10
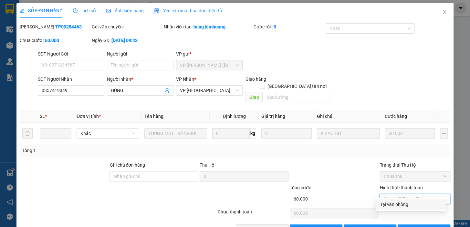
click at [415, 205] on div "Tại văn phòng" at bounding box center [411, 204] width 62 height 7
type input "0"
click at [241, 227] on icon "check" at bounding box center [243, 229] width 5 height 5
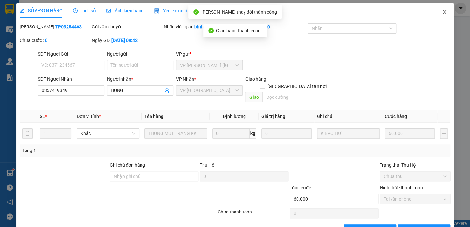
click at [442, 13] on icon "close" at bounding box center [444, 11] width 5 height 5
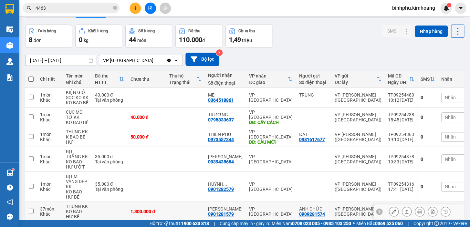
scroll to position [29, 0]
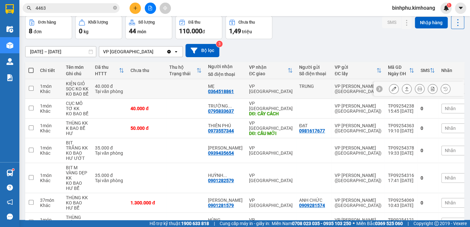
click at [403, 84] on button at bounding box center [407, 88] width 9 height 11
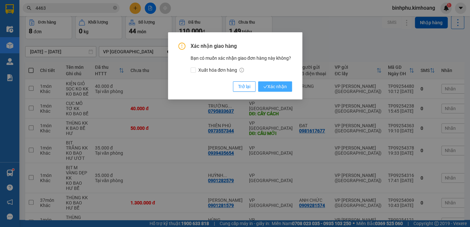
click at [275, 85] on span "Xác nhận" at bounding box center [276, 86] width 24 height 7
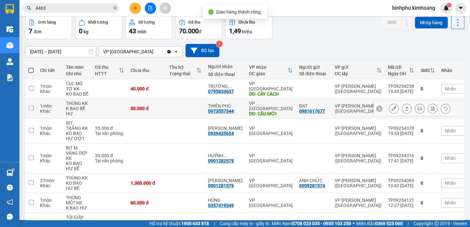
scroll to position [59, 0]
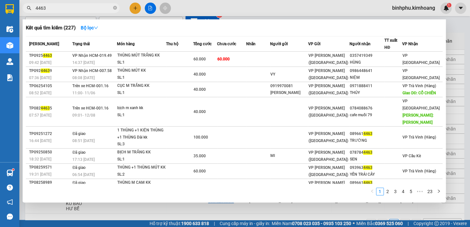
click at [56, 6] on input "4463" at bounding box center [74, 8] width 76 height 7
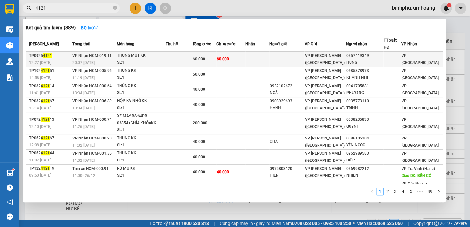
type input "4121"
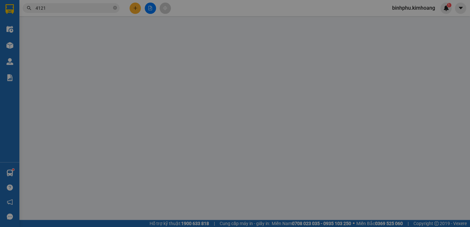
type input "0357419349"
type input "HÙNG"
type input "60.000"
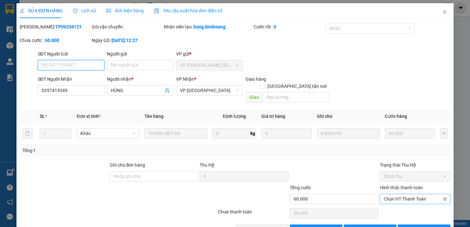
click at [400, 194] on span "Chọn HT Thanh Toán" at bounding box center [415, 199] width 63 height 10
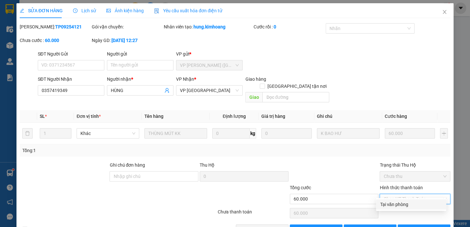
drag, startPoint x: 404, startPoint y: 202, endPoint x: 372, endPoint y: 223, distance: 38.1
click at [403, 202] on div "Tại văn phòng" at bounding box center [411, 204] width 62 height 7
type input "0"
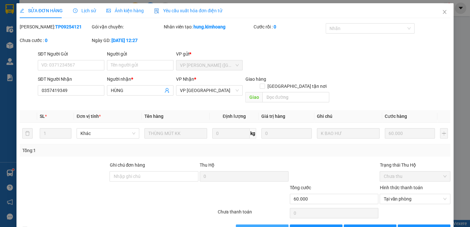
click at [239, 225] on button "[PERSON_NAME] và Giao hàng" at bounding box center [262, 230] width 53 height 10
click at [443, 12] on icon "close" at bounding box center [445, 12] width 4 height 4
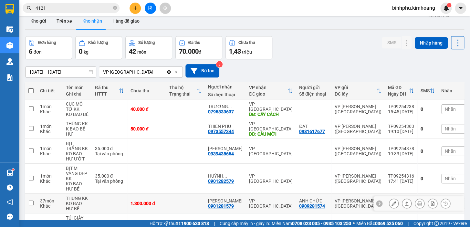
scroll to position [2, 0]
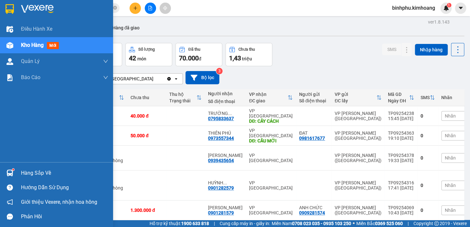
click at [10, 172] on img at bounding box center [9, 173] width 7 height 7
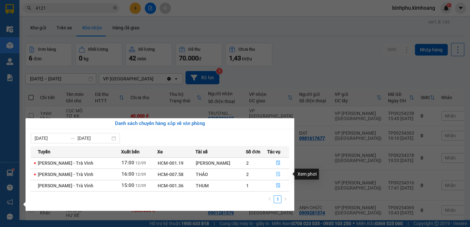
click at [273, 172] on button "button" at bounding box center [278, 174] width 22 height 10
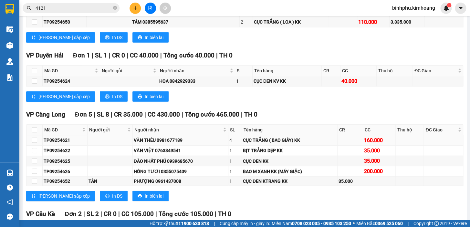
scroll to position [645, 0]
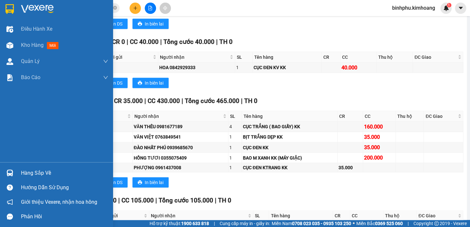
click at [32, 173] on div "Hàng sắp về" at bounding box center [64, 173] width 87 height 10
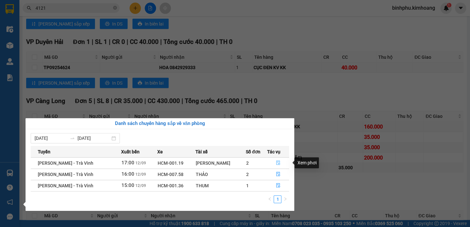
click at [276, 161] on icon "file-done" at bounding box center [278, 163] width 5 height 5
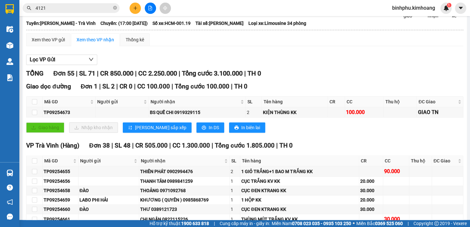
scroll to position [4, 0]
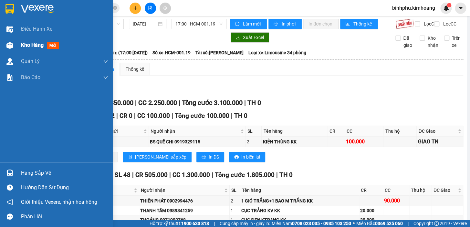
click at [13, 44] on div at bounding box center [9, 45] width 11 height 11
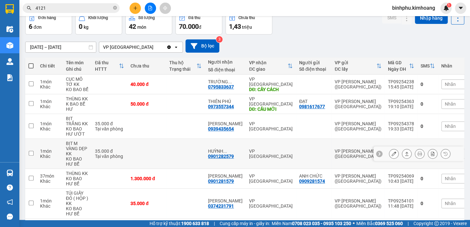
scroll to position [61, 0]
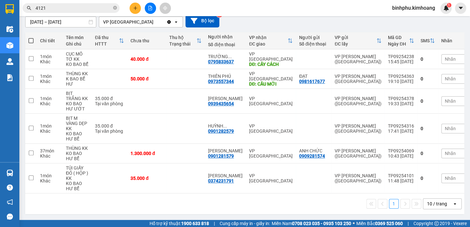
click at [100, 8] on input "4121" at bounding box center [74, 8] width 76 height 7
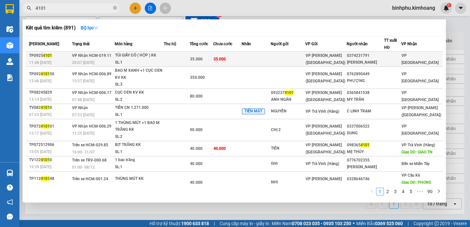
type input "4101"
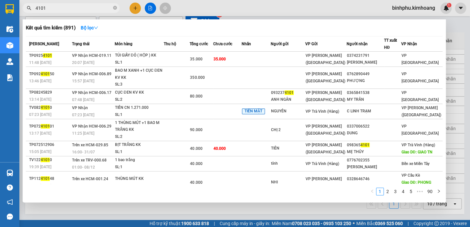
click at [181, 54] on td at bounding box center [177, 59] width 26 height 15
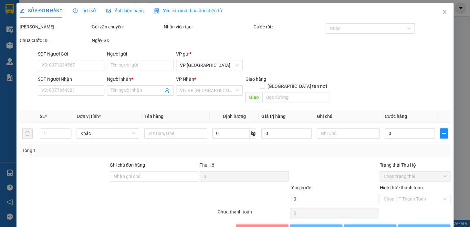
type input "0374231791"
type input "[PERSON_NAME]"
type input "35.000"
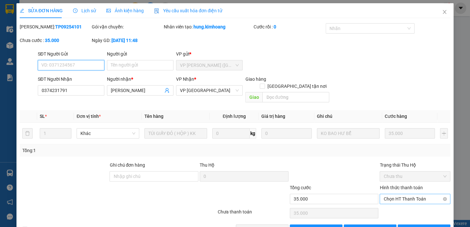
click at [409, 194] on span "Chọn HT Thanh Toán" at bounding box center [415, 199] width 63 height 10
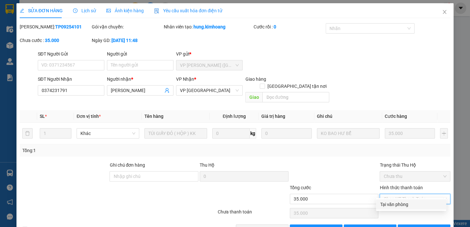
drag, startPoint x: 410, startPoint y: 203, endPoint x: 405, endPoint y: 200, distance: 5.8
click at [409, 203] on div "Tại văn phòng" at bounding box center [411, 204] width 62 height 7
type input "0"
click at [273, 226] on span "[PERSON_NAME] và Giao hàng" at bounding box center [279, 229] width 62 height 7
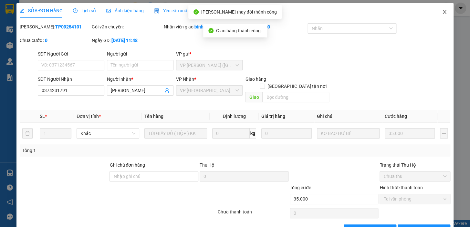
click at [443, 12] on icon "close" at bounding box center [444, 11] width 5 height 5
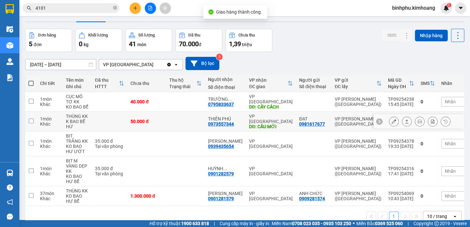
scroll to position [31, 0]
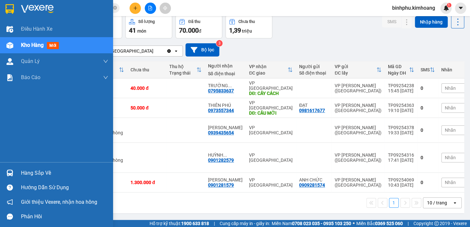
click at [19, 172] on div "Hàng sắp về" at bounding box center [56, 173] width 113 height 15
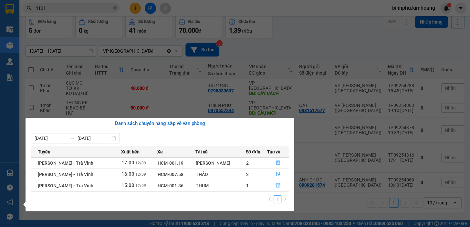
click at [275, 181] on button "button" at bounding box center [278, 186] width 22 height 10
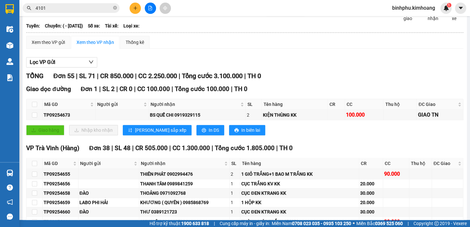
click at [280, 152] on span "TH 0" at bounding box center [286, 148] width 13 height 7
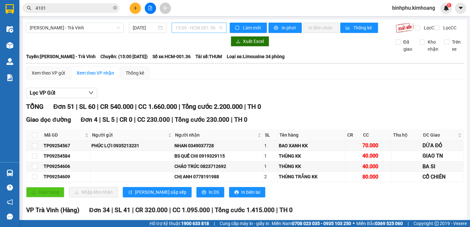
click at [209, 29] on span "15:00 - HCM-001.36" at bounding box center [199, 28] width 47 height 10
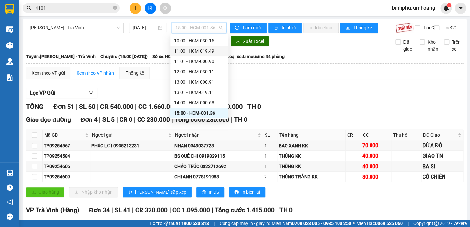
click at [192, 50] on div "11:00 - HCM-019.49" at bounding box center [199, 51] width 50 height 7
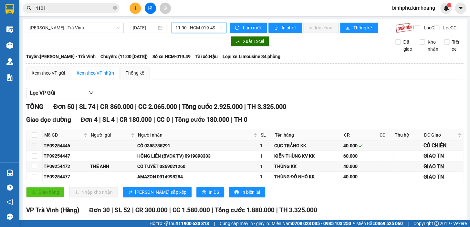
click at [208, 26] on span "11:00 - HCM-019.49" at bounding box center [199, 28] width 47 height 10
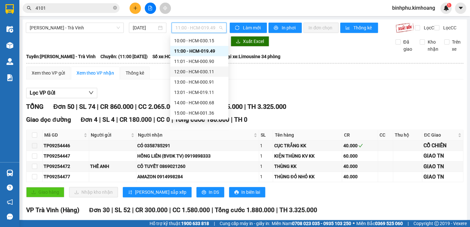
click at [194, 74] on div "12:00 - HCM-030.11" at bounding box center [199, 71] width 50 height 7
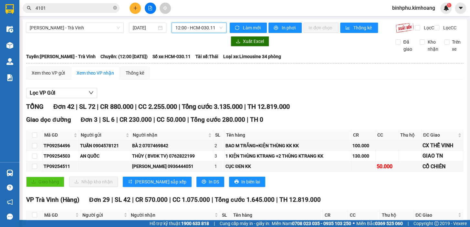
click at [213, 29] on span "12:00 - HCM-030.11" at bounding box center [199, 28] width 47 height 10
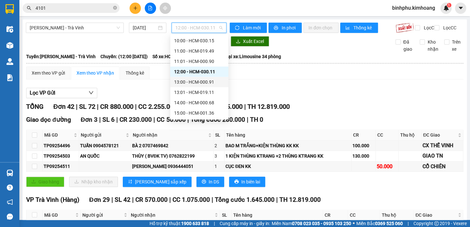
click at [193, 84] on div "13:00 - HCM-000.91" at bounding box center [199, 82] width 50 height 7
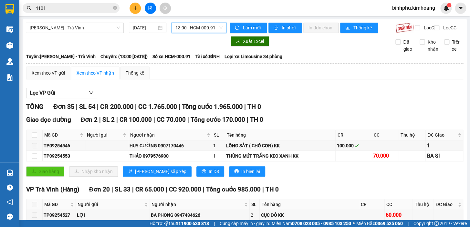
click at [208, 32] on span "13:00 - HCM-000.91" at bounding box center [199, 28] width 47 height 10
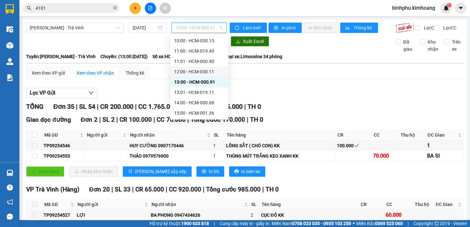
click at [200, 69] on div "12:00 - HCM-030.11" at bounding box center [199, 71] width 50 height 7
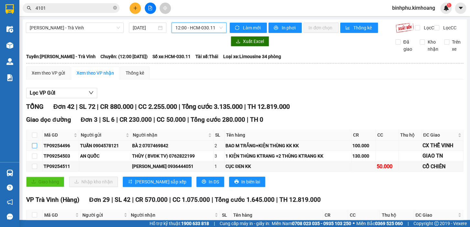
click at [34, 148] on input "checkbox" at bounding box center [34, 145] width 5 height 5
checkbox input "true"
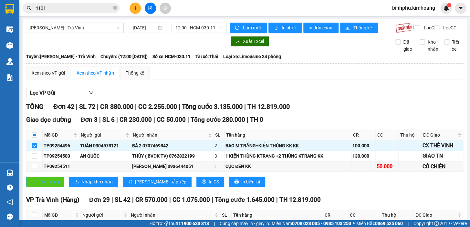
click at [48, 185] on span "Giao hàng" at bounding box center [48, 181] width 21 height 7
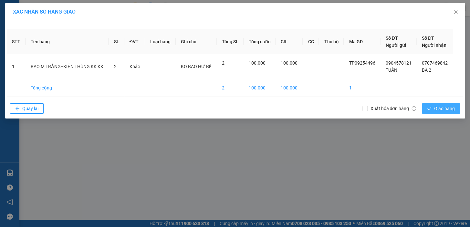
click at [447, 108] on span "Giao hàng" at bounding box center [445, 108] width 21 height 7
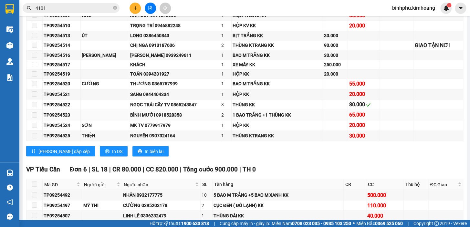
scroll to position [382, 0]
